Goal: Entertainment & Leisure: Consume media (video, audio)

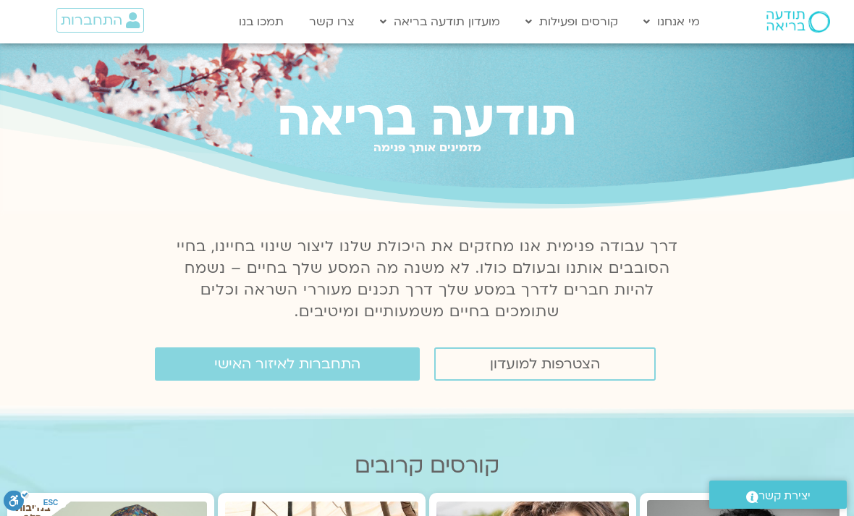
click at [364, 370] on link "התחברות לאיזור האישי" at bounding box center [287, 363] width 265 height 33
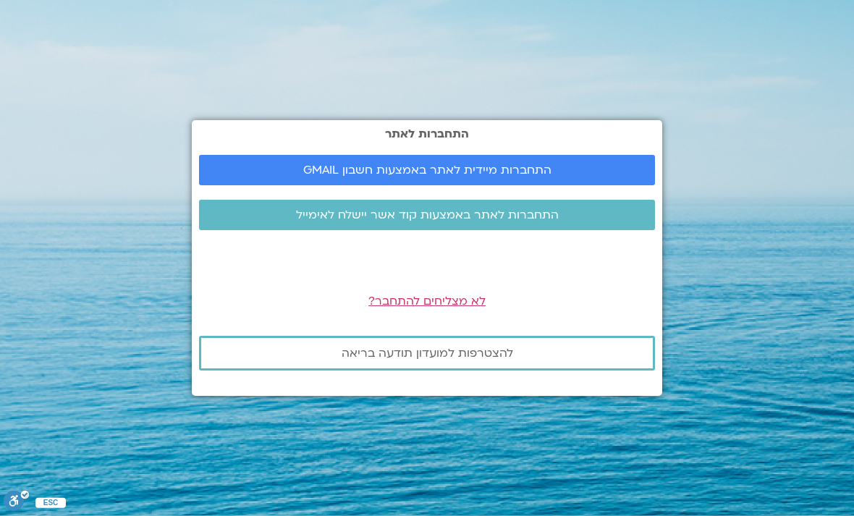
click at [496, 177] on span "התחברות מיידית לאתר באמצעות חשבון GMAIL" at bounding box center [427, 170] width 248 height 13
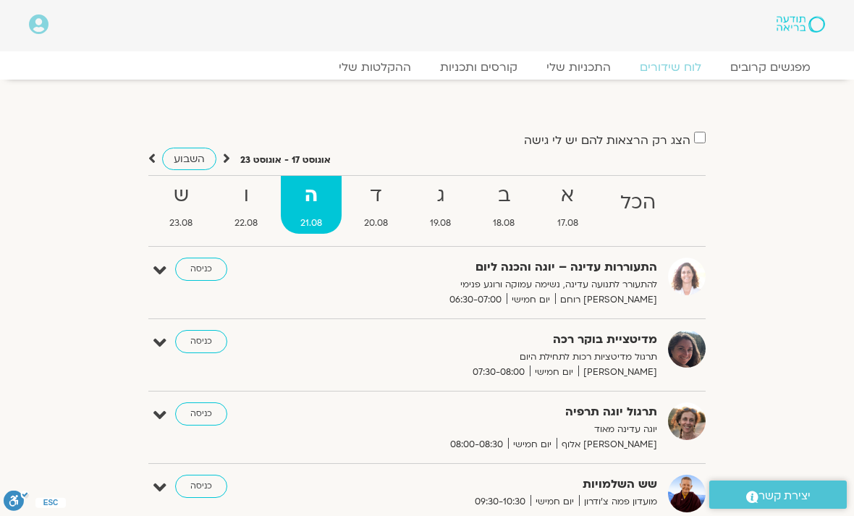
click at [408, 62] on link "ההקלטות שלי" at bounding box center [374, 67] width 101 height 14
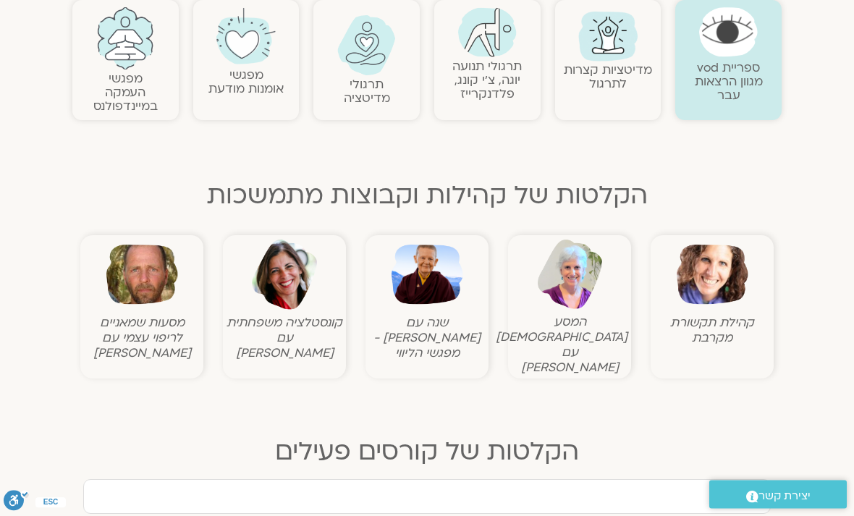
scroll to position [331, 0]
click at [728, 286] on img at bounding box center [712, 274] width 72 height 72
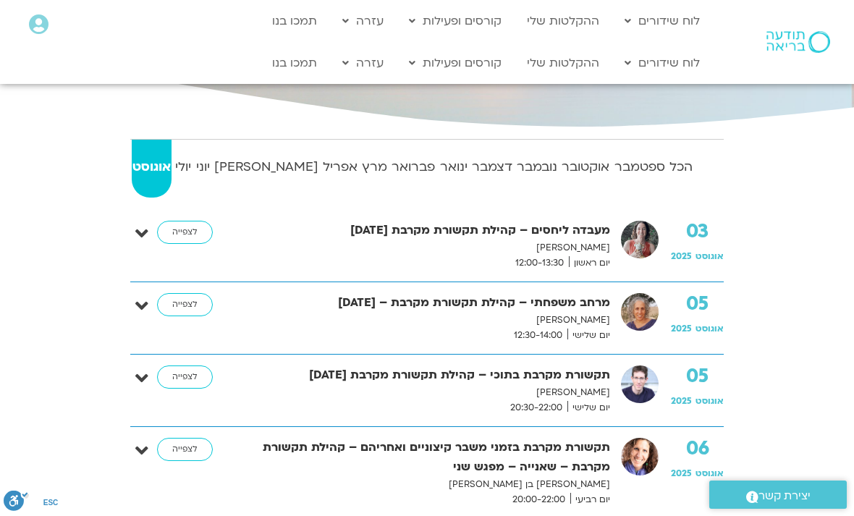
scroll to position [213, 0]
click at [684, 166] on strong "הכל" at bounding box center [681, 167] width 25 height 22
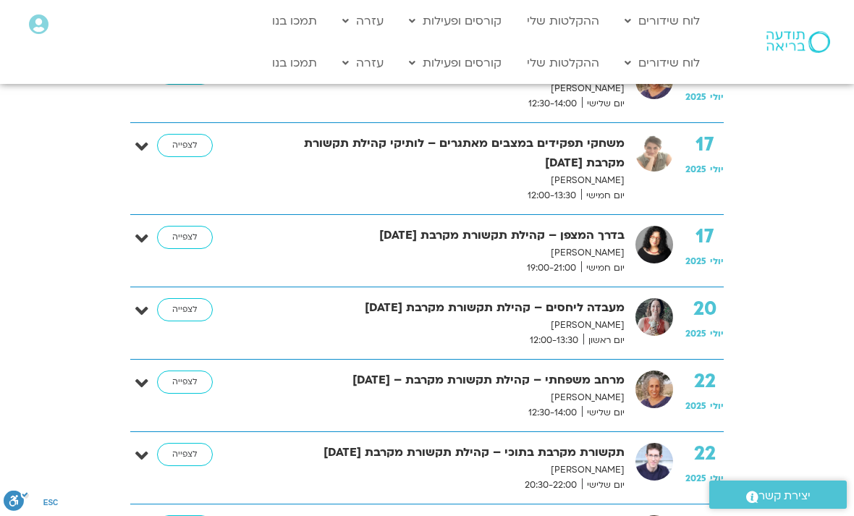
scroll to position [25606, 0]
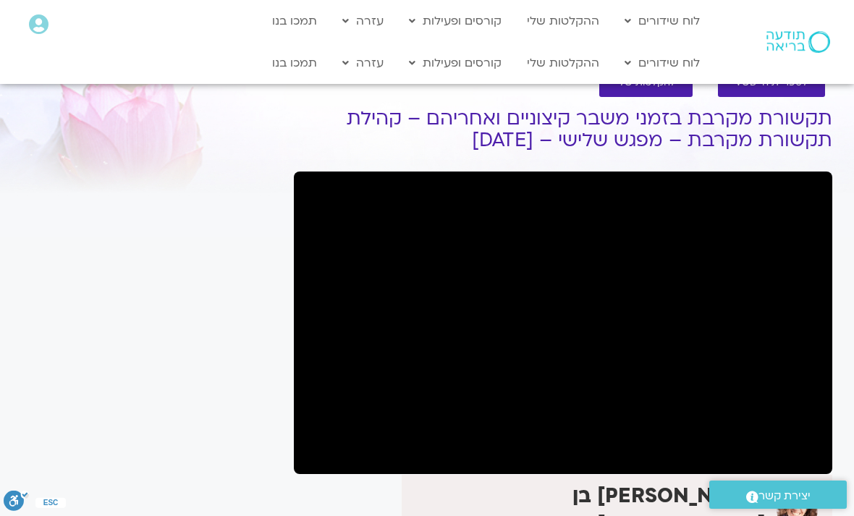
click at [5, 237] on section "לספריית ה-VOD להקלטות שלי תקשורת מקרבת בזמני משבר קיצוניים ואחריהם – קהילת תקשו…" at bounding box center [427, 422] width 854 height 737
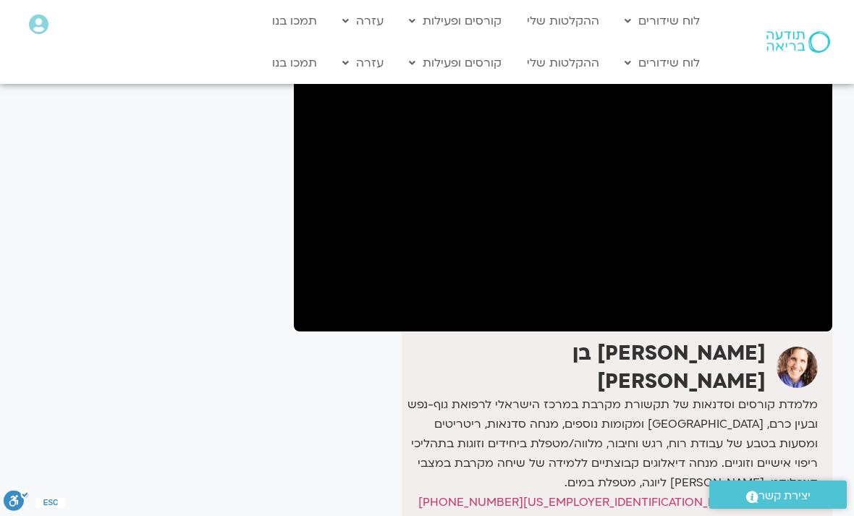
scroll to position [143, 0]
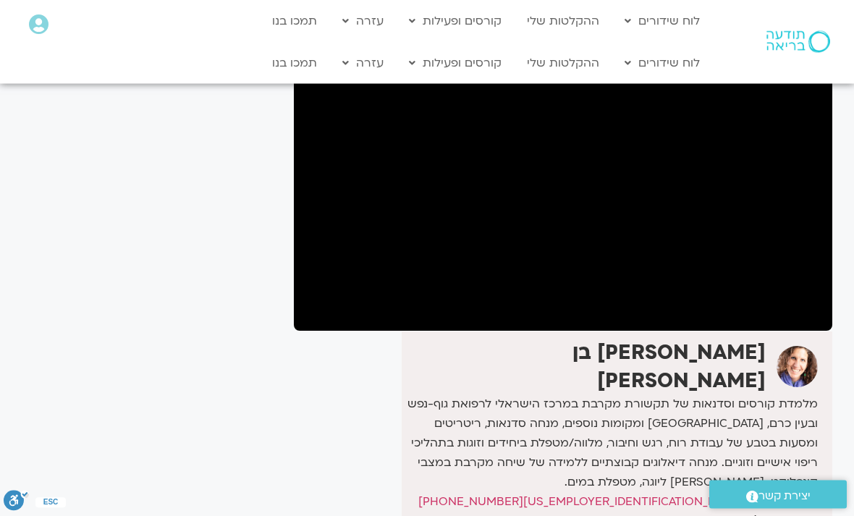
click at [804, 13] on div at bounding box center [776, 42] width 125 height 84
click at [823, 0] on html "דלג לתוכן Main Menu לוח שידורים לוח שידורים יומי תכניה שבועית ההקלטות שלי קורסי…" at bounding box center [427, 526] width 854 height 1339
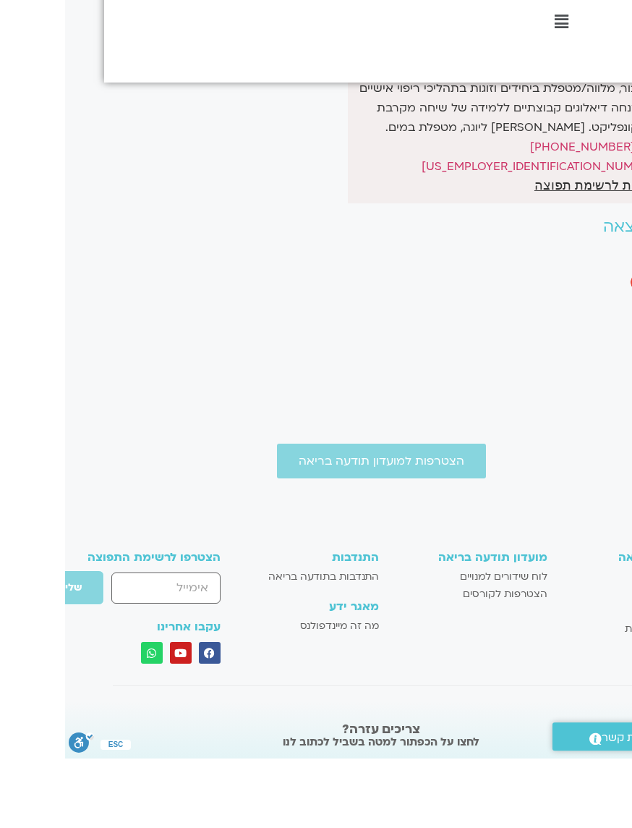
scroll to position [495, -37]
